Goal: Transaction & Acquisition: Download file/media

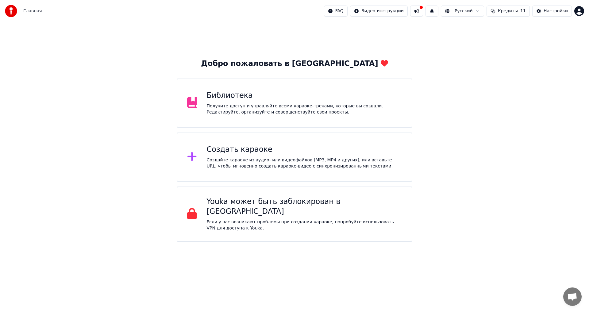
click at [312, 98] on div "Библиотека" at bounding box center [304, 96] width 195 height 10
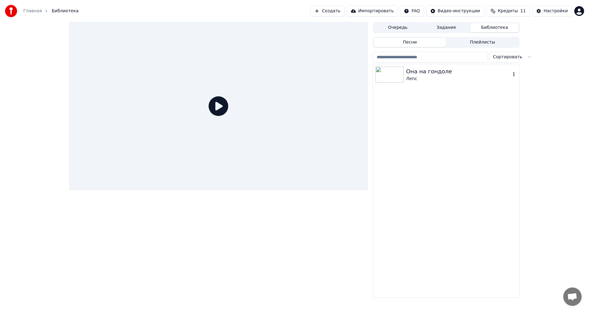
click at [394, 81] on img at bounding box center [389, 75] width 28 height 16
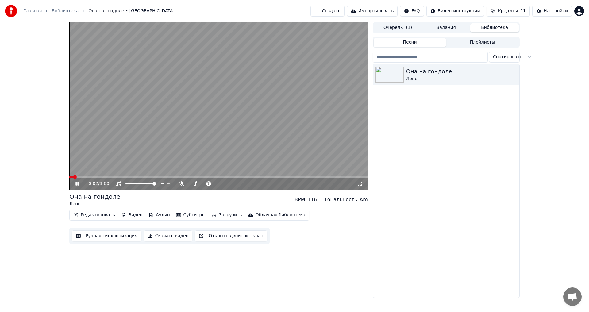
click at [75, 184] on icon at bounding box center [81, 183] width 14 height 5
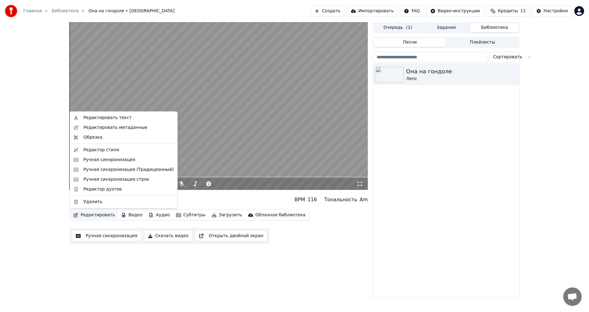
click at [86, 216] on button "Редактировать" at bounding box center [94, 215] width 47 height 9
click at [114, 119] on div "Редактировать текст" at bounding box center [107, 118] width 48 height 6
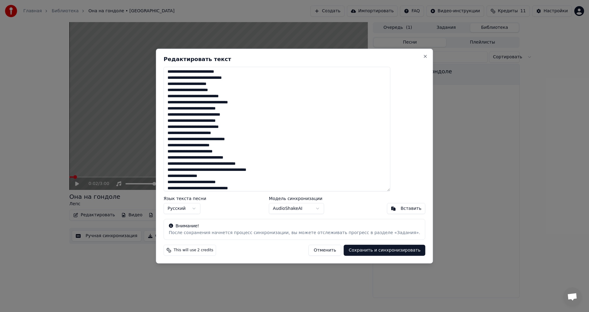
scroll to position [101, 0]
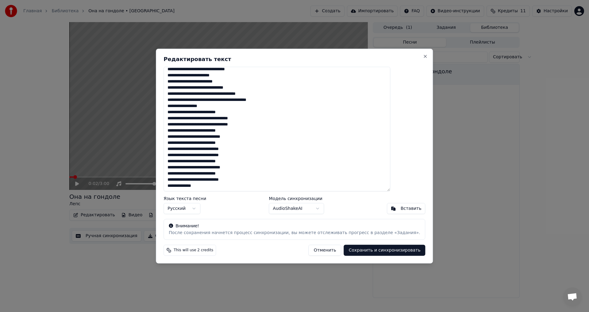
drag, startPoint x: 183, startPoint y: 72, endPoint x: 300, endPoint y: 197, distance: 171.2
click at [300, 197] on div "Редактировать текст Язык текста песни Русский Модель синхронизации AudioShakeAI…" at bounding box center [294, 155] width 277 height 215
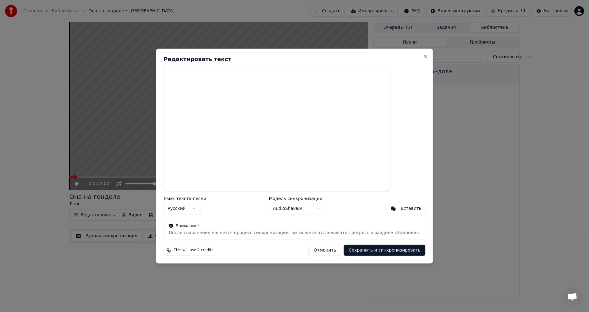
scroll to position [0, 0]
click at [401, 208] on div "Вставить" at bounding box center [411, 208] width 21 height 6
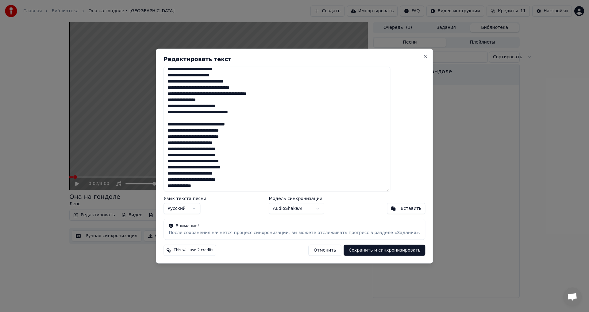
scroll to position [132, 0]
click at [371, 251] on button "Сохранить и синхронизировать" at bounding box center [385, 250] width 82 height 11
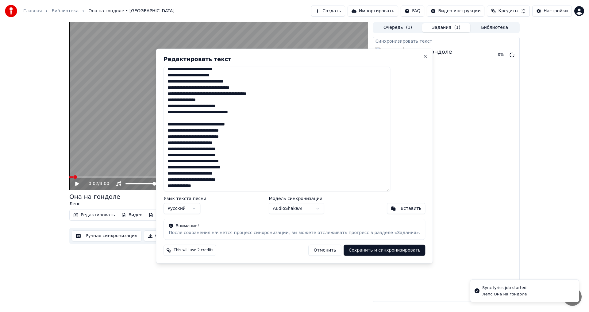
type textarea "**********"
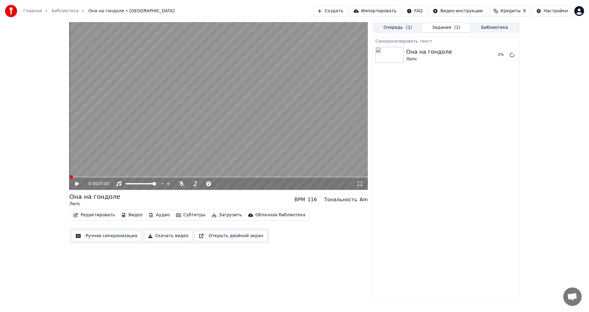
click at [69, 178] on span at bounding box center [71, 177] width 4 height 4
click at [76, 185] on icon at bounding box center [77, 184] width 4 height 4
click at [77, 184] on icon at bounding box center [76, 184] width 3 height 4
click at [94, 214] on button "Редактировать" at bounding box center [94, 215] width 47 height 9
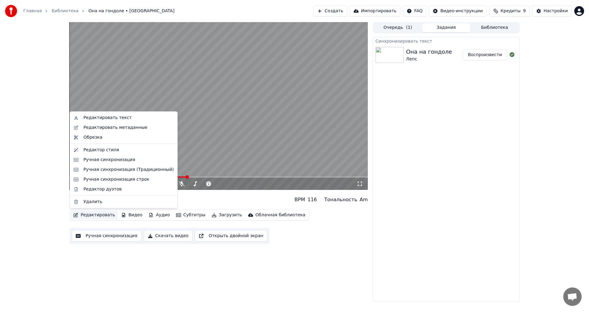
click at [182, 199] on div "Она на гондоле Лепс BPM 116 Тональность Am" at bounding box center [218, 199] width 298 height 15
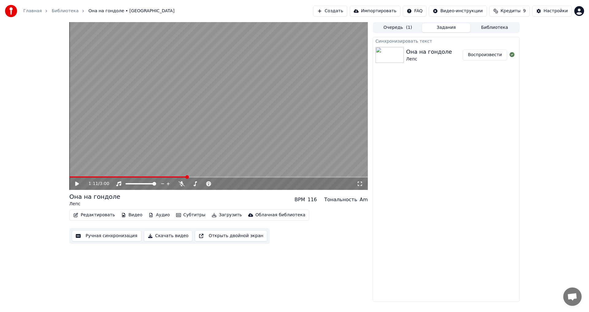
click at [214, 216] on button "Загрузить" at bounding box center [226, 215] width 35 height 9
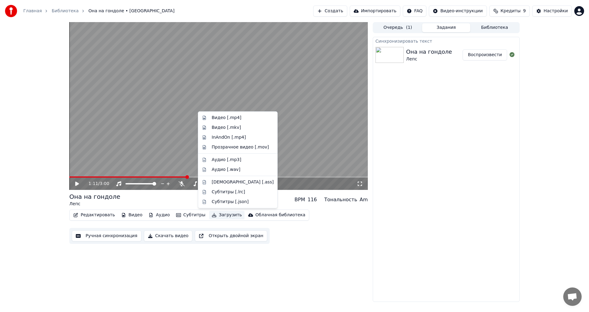
click at [245, 224] on div "Редактировать Видео Аудио Субтитры Загрузить Облачная библиотека Ручная синхрон…" at bounding box center [218, 226] width 298 height 34
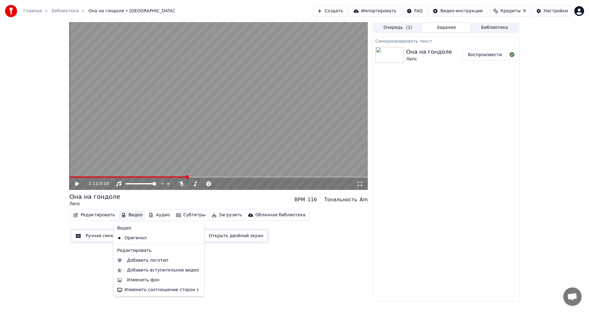
click at [128, 215] on button "Видео" at bounding box center [132, 215] width 26 height 9
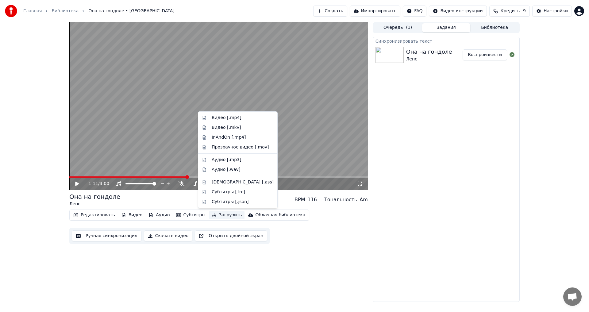
click at [392, 263] on div "Синхронизировать текст Она на гондоле Лепс Воспроизвести" at bounding box center [446, 169] width 147 height 265
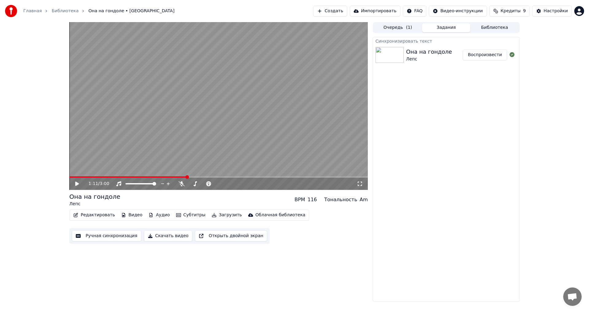
click at [93, 214] on button "Редактировать" at bounding box center [94, 215] width 47 height 9
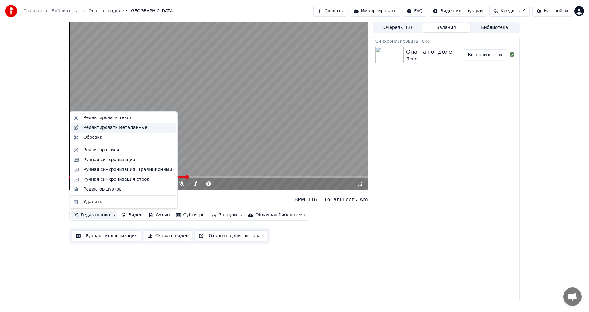
click at [94, 129] on div "Редактировать метаданные" at bounding box center [115, 128] width 64 height 6
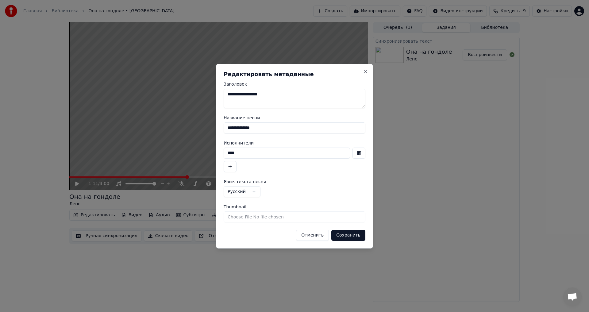
click at [229, 95] on textarea "**********" at bounding box center [295, 99] width 142 height 20
click at [269, 95] on textarea "**********" at bounding box center [295, 99] width 142 height 20
drag, startPoint x: 274, startPoint y: 94, endPoint x: 219, endPoint y: 96, distance: 55.2
click at [219, 97] on div "**********" at bounding box center [294, 156] width 157 height 185
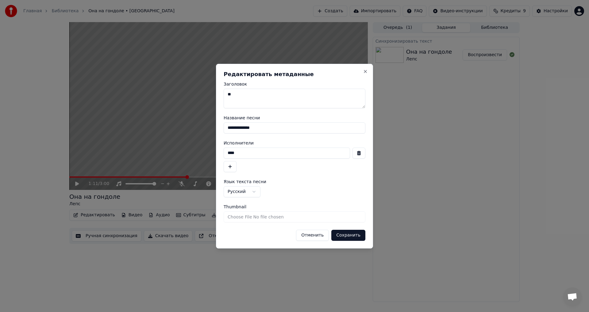
type textarea "*"
type textarea "**********"
drag, startPoint x: 265, startPoint y: 128, endPoint x: 215, endPoint y: 128, distance: 49.7
click at [216, 129] on div "**********" at bounding box center [294, 156] width 157 height 185
type input "*"
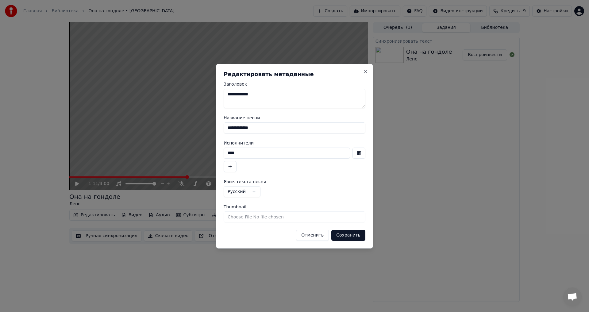
type input "**********"
click at [351, 236] on button "Сохранить" at bounding box center [348, 235] width 34 height 11
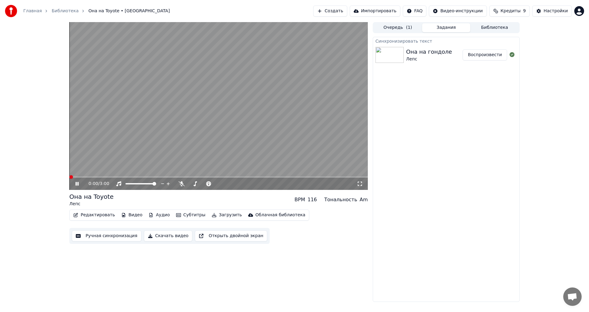
click at [69, 179] on span at bounding box center [71, 177] width 4 height 4
click at [93, 215] on button "Редактировать" at bounding box center [94, 215] width 47 height 9
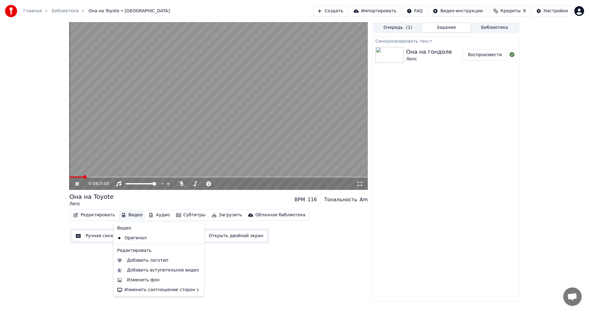
click at [77, 183] on icon at bounding box center [81, 183] width 14 height 5
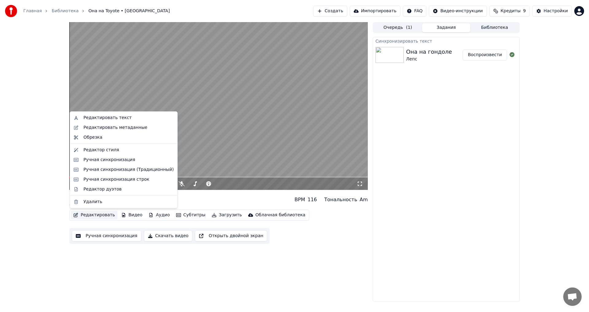
click at [94, 216] on button "Редактировать" at bounding box center [94, 215] width 47 height 9
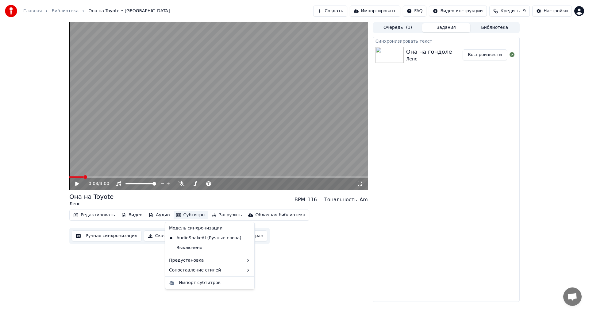
click at [105, 276] on div "0:08 / 3:00 Она на Toyote Лепс BPM 116 Тональность Am Редактировать Видео Аудио…" at bounding box center [218, 162] width 298 height 280
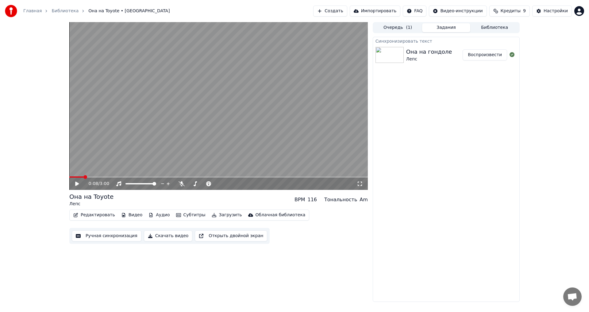
click at [97, 215] on button "Редактировать" at bounding box center [94, 215] width 47 height 9
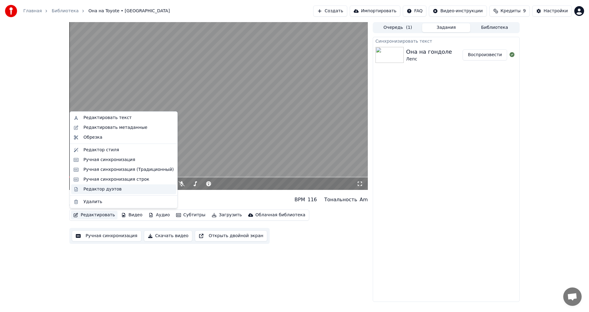
click at [92, 191] on div "Редактор дуэтов" at bounding box center [102, 189] width 38 height 6
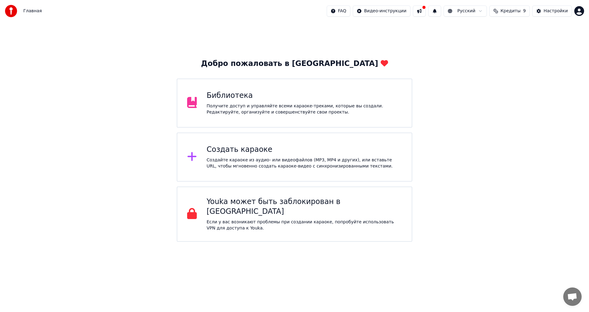
click at [220, 112] on div "Получите доступ и управляйте всеми караоке-треками, которые вы создали. Редакти…" at bounding box center [304, 109] width 195 height 12
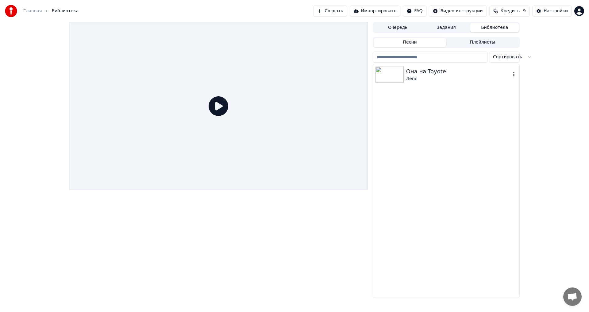
click at [383, 81] on img at bounding box center [389, 75] width 28 height 16
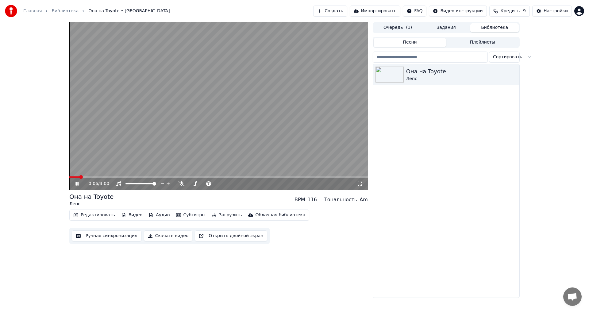
click at [145, 173] on video at bounding box center [218, 106] width 298 height 168
click at [151, 176] on video at bounding box center [218, 106] width 298 height 168
click at [151, 178] on span at bounding box center [218, 176] width 298 height 1
click at [76, 186] on div "0:52 / 3:00" at bounding box center [218, 184] width 293 height 6
click at [75, 186] on icon at bounding box center [81, 183] width 14 height 5
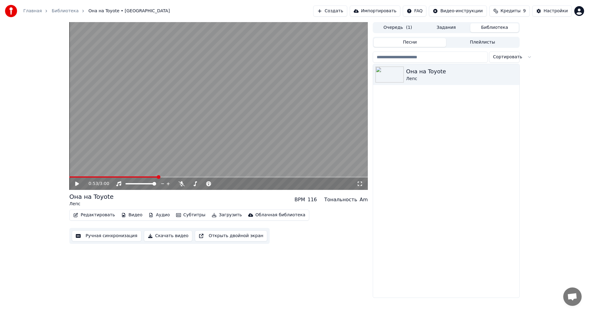
click at [88, 215] on button "Редактировать" at bounding box center [94, 215] width 47 height 9
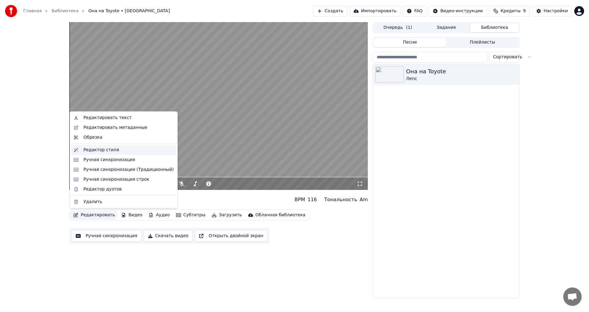
click at [110, 151] on div "Редактор стиля" at bounding box center [101, 150] width 36 height 6
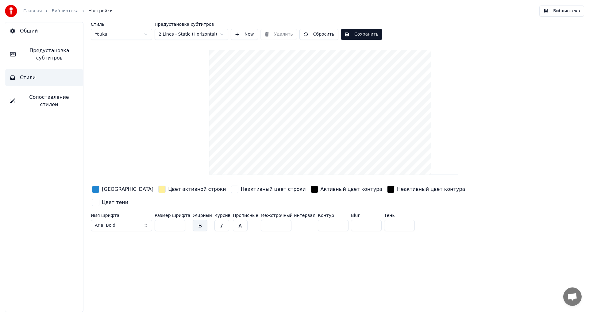
click at [30, 11] on link "Главная" at bounding box center [32, 11] width 18 height 6
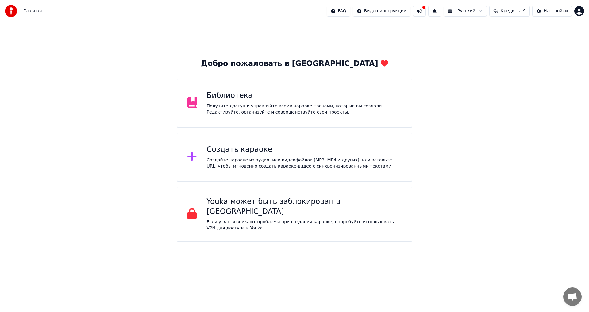
click at [257, 102] on div "Библиотека Получите доступ и управляйте всеми караоке-треками, которые вы созда…" at bounding box center [304, 103] width 195 height 25
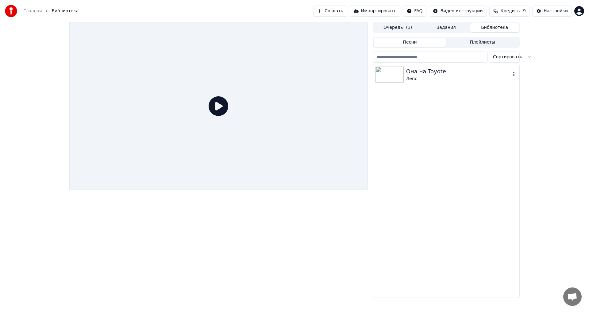
click at [379, 75] on img at bounding box center [389, 75] width 28 height 16
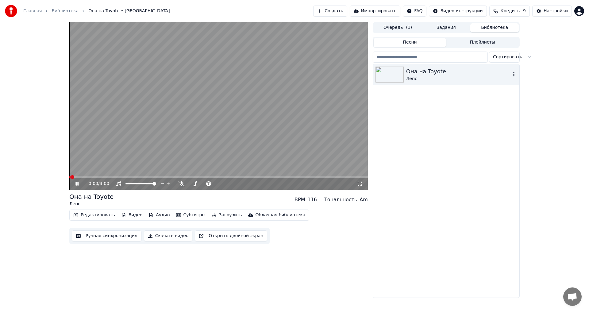
click at [512, 74] on icon "button" at bounding box center [514, 74] width 6 height 5
click at [77, 185] on icon at bounding box center [81, 183] width 14 height 5
click at [514, 75] on icon "button" at bounding box center [514, 74] width 6 height 5
click at [102, 216] on button "Редактировать" at bounding box center [94, 215] width 47 height 9
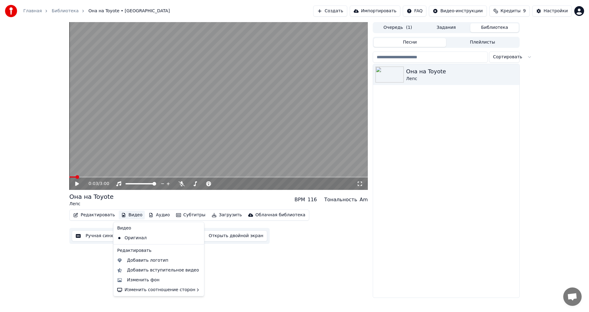
click at [142, 251] on div "Редактировать" at bounding box center [159, 251] width 88 height 10
click at [148, 281] on div "Изменить фон" at bounding box center [143, 280] width 33 height 6
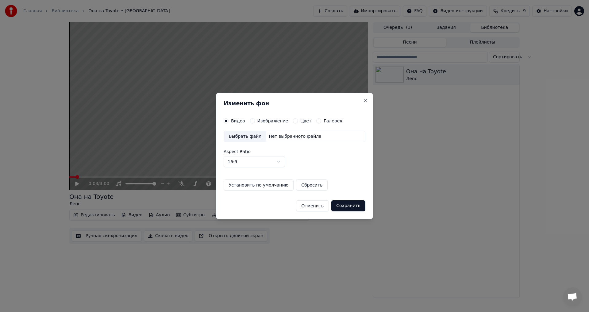
click at [254, 120] on div "Изображение" at bounding box center [269, 120] width 38 height 5
click at [248, 121] on div "Видео Изображение Цвет Галерея" at bounding box center [283, 120] width 119 height 5
click at [250, 121] on button "Изображение" at bounding box center [252, 120] width 5 height 5
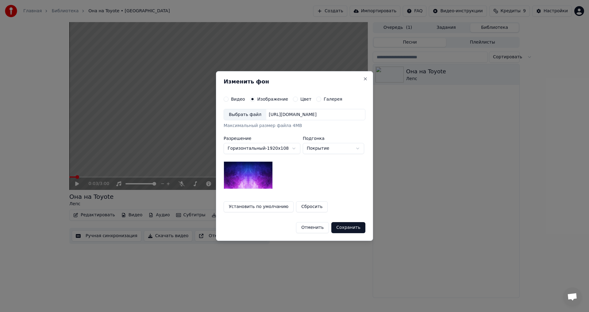
click at [285, 114] on div "[URL][DOMAIN_NAME]" at bounding box center [292, 115] width 53 height 6
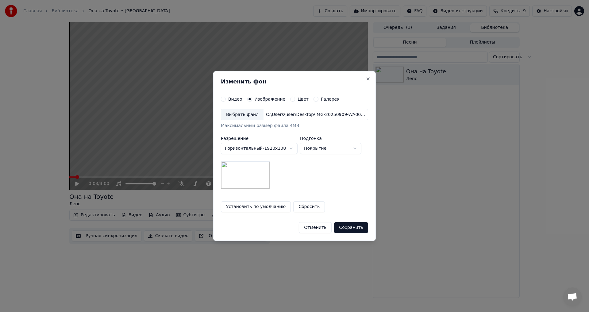
click at [351, 228] on button "Сохранить" at bounding box center [351, 227] width 34 height 11
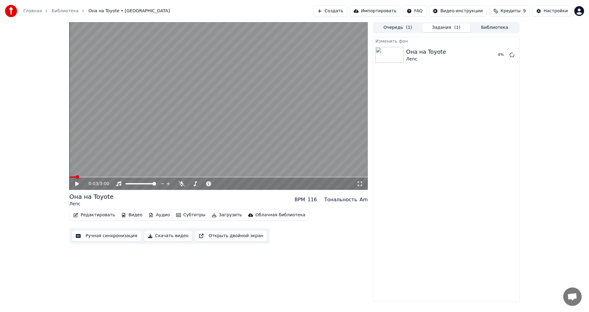
click at [77, 185] on icon at bounding box center [77, 184] width 4 height 4
click at [150, 175] on video at bounding box center [218, 106] width 298 height 168
click at [152, 177] on span at bounding box center [218, 176] width 298 height 1
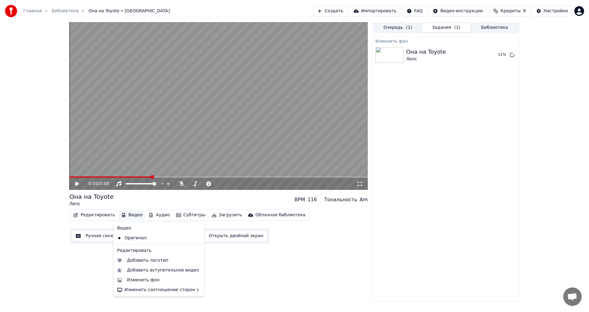
click at [129, 214] on button "Видео" at bounding box center [132, 215] width 26 height 9
click at [148, 281] on div "Изменить фон" at bounding box center [143, 280] width 33 height 6
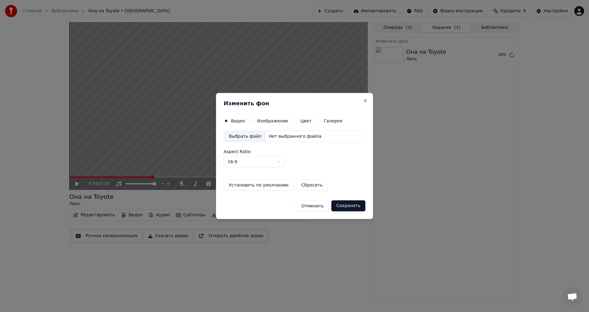
click at [245, 138] on div "Выбрать файл" at bounding box center [245, 136] width 42 height 11
click at [253, 120] on button "Изображение" at bounding box center [252, 120] width 5 height 5
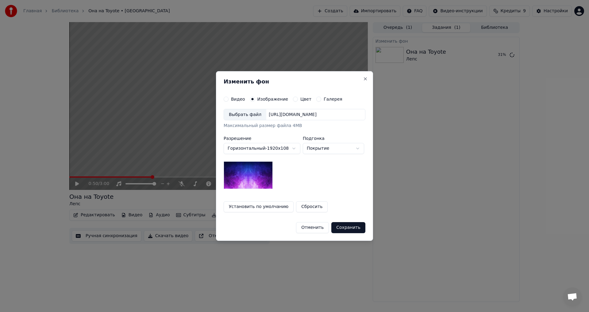
click at [319, 115] on div "[URL][DOMAIN_NAME]" at bounding box center [292, 115] width 53 height 6
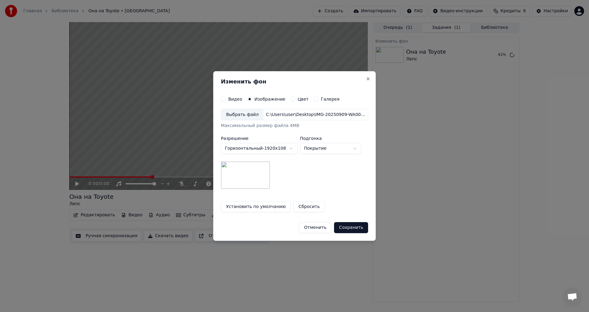
click at [357, 150] on body "**********" at bounding box center [294, 156] width 589 height 312
click at [346, 229] on button "Сохранить" at bounding box center [351, 227] width 34 height 11
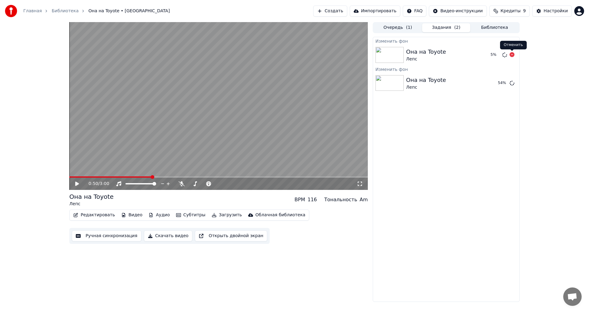
click at [511, 54] on icon at bounding box center [511, 54] width 5 height 5
click at [513, 55] on icon at bounding box center [511, 54] width 5 height 5
click at [511, 55] on icon at bounding box center [511, 54] width 5 height 5
click at [512, 56] on icon at bounding box center [511, 54] width 5 height 5
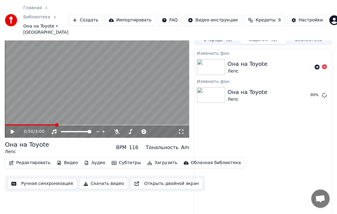
scroll to position [17, 0]
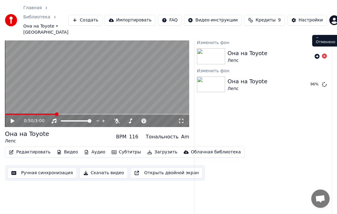
click at [325, 54] on icon at bounding box center [324, 56] width 5 height 5
click at [297, 79] on button "Воспроизвести" at bounding box center [297, 84] width 44 height 11
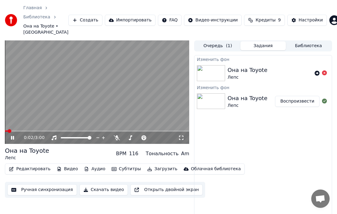
click at [182, 135] on div "0:02 / 3:00" at bounding box center [96, 138] width 179 height 6
click at [182, 136] on icon at bounding box center [181, 138] width 6 height 5
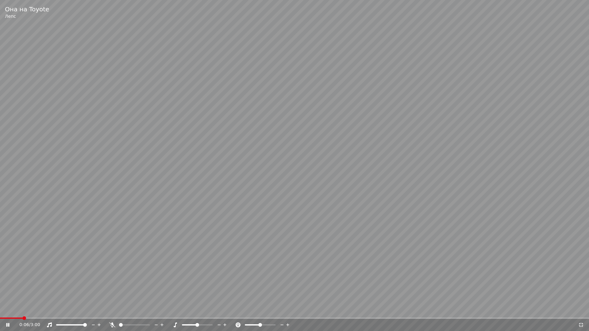
click at [250, 133] on video at bounding box center [294, 165] width 589 height 331
click at [5, 312] on icon at bounding box center [12, 325] width 14 height 5
click at [210, 312] on span at bounding box center [209, 325] width 4 height 4
click at [182, 312] on span at bounding box center [184, 325] width 4 height 4
click at [198, 312] on span at bounding box center [197, 325] width 4 height 4
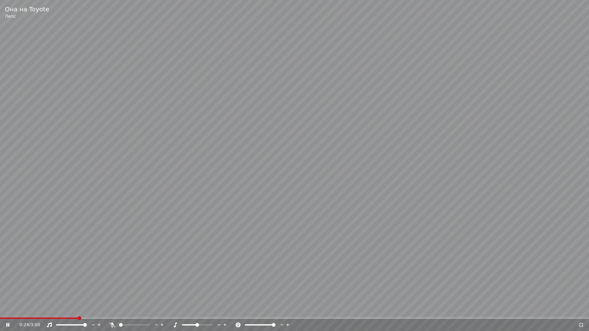
click at [275, 312] on span at bounding box center [274, 325] width 4 height 4
click at [260, 312] on span at bounding box center [260, 325] width 4 height 4
click at [3, 312] on div "0:54 / 3:00" at bounding box center [294, 325] width 584 height 6
click at [6, 312] on icon at bounding box center [12, 325] width 14 height 5
click at [532, 194] on video at bounding box center [294, 165] width 589 height 331
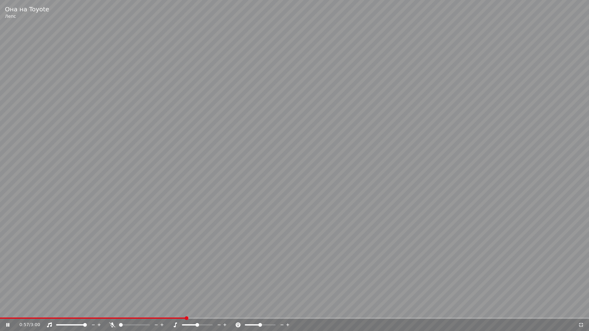
click at [580, 312] on icon at bounding box center [581, 325] width 6 height 5
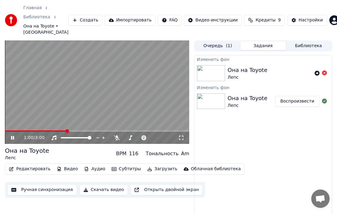
click at [12, 136] on icon at bounding box center [12, 138] width 3 height 4
click at [91, 185] on button "Скачать видео" at bounding box center [103, 190] width 49 height 11
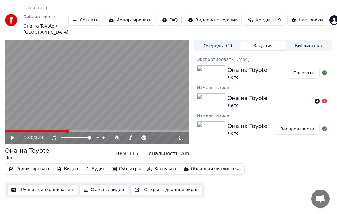
click at [221, 65] on img at bounding box center [211, 73] width 28 height 16
click at [303, 68] on button "Показать" at bounding box center [304, 73] width 32 height 11
